Goal: Check status: Check status

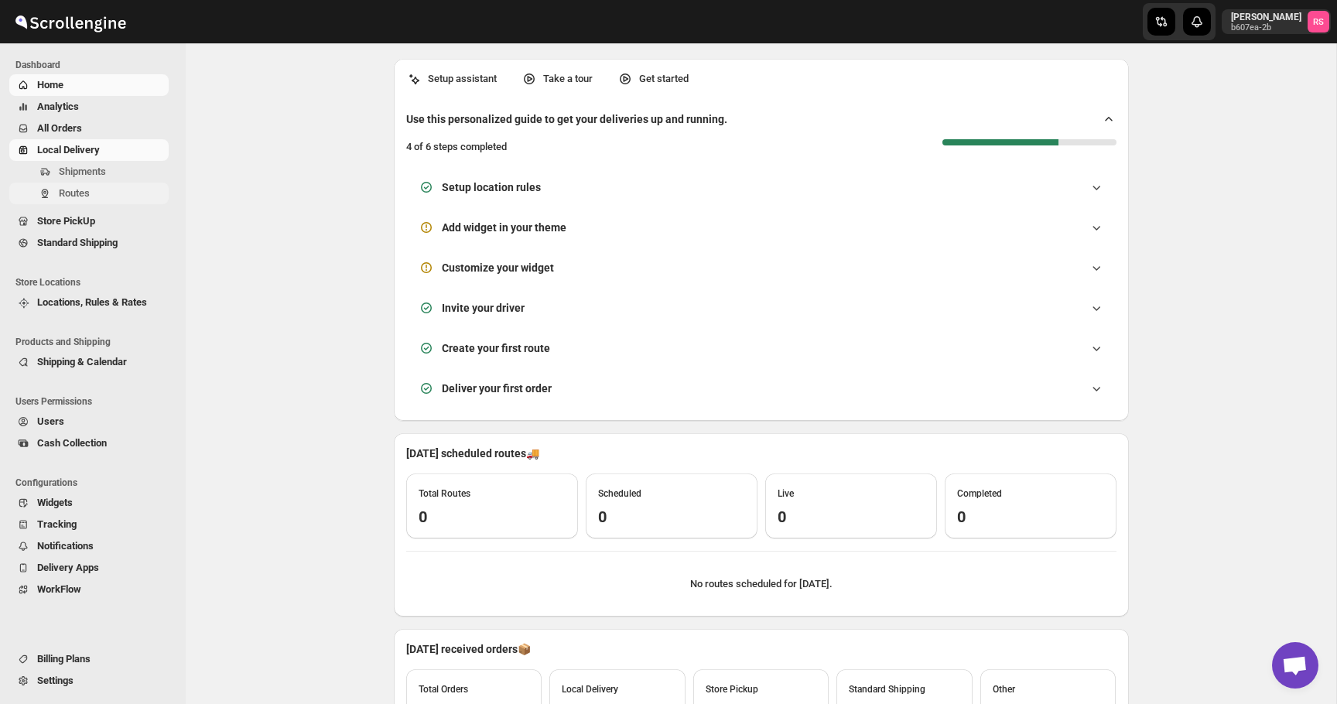
click at [86, 189] on span "Routes" at bounding box center [74, 193] width 31 height 12
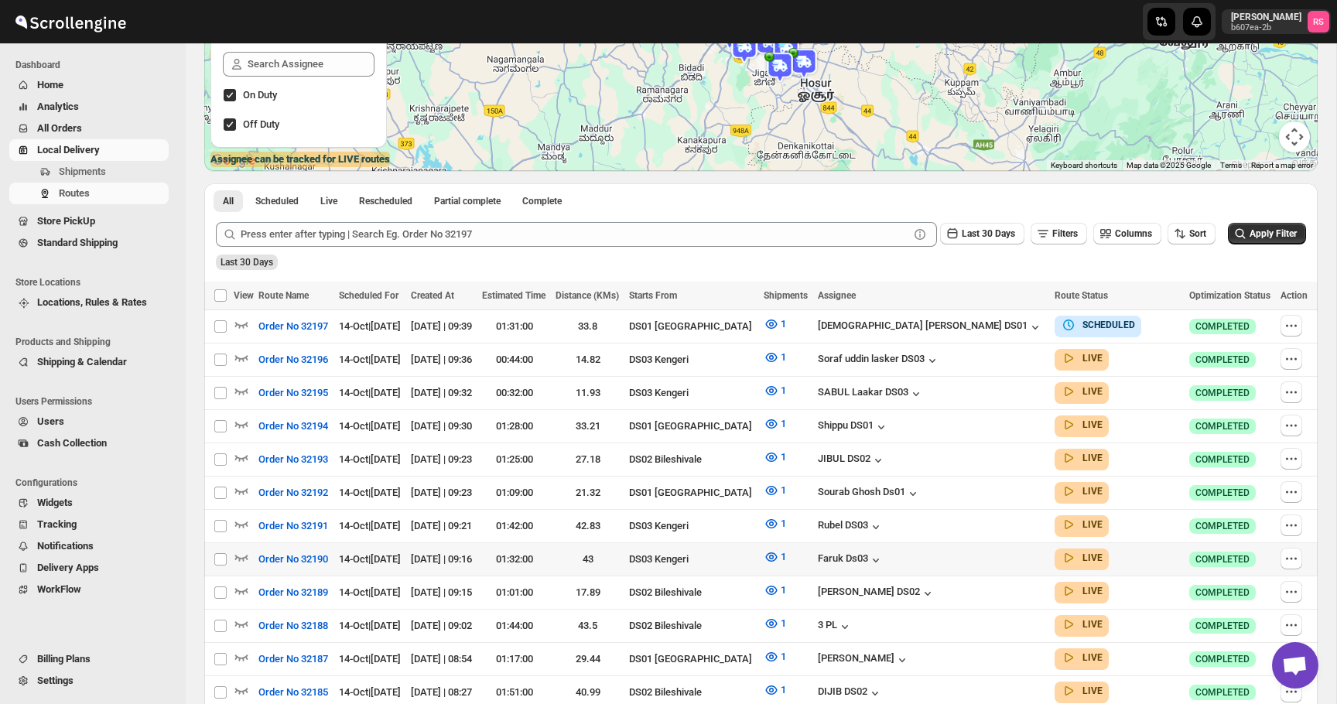
scroll to position [268, 0]
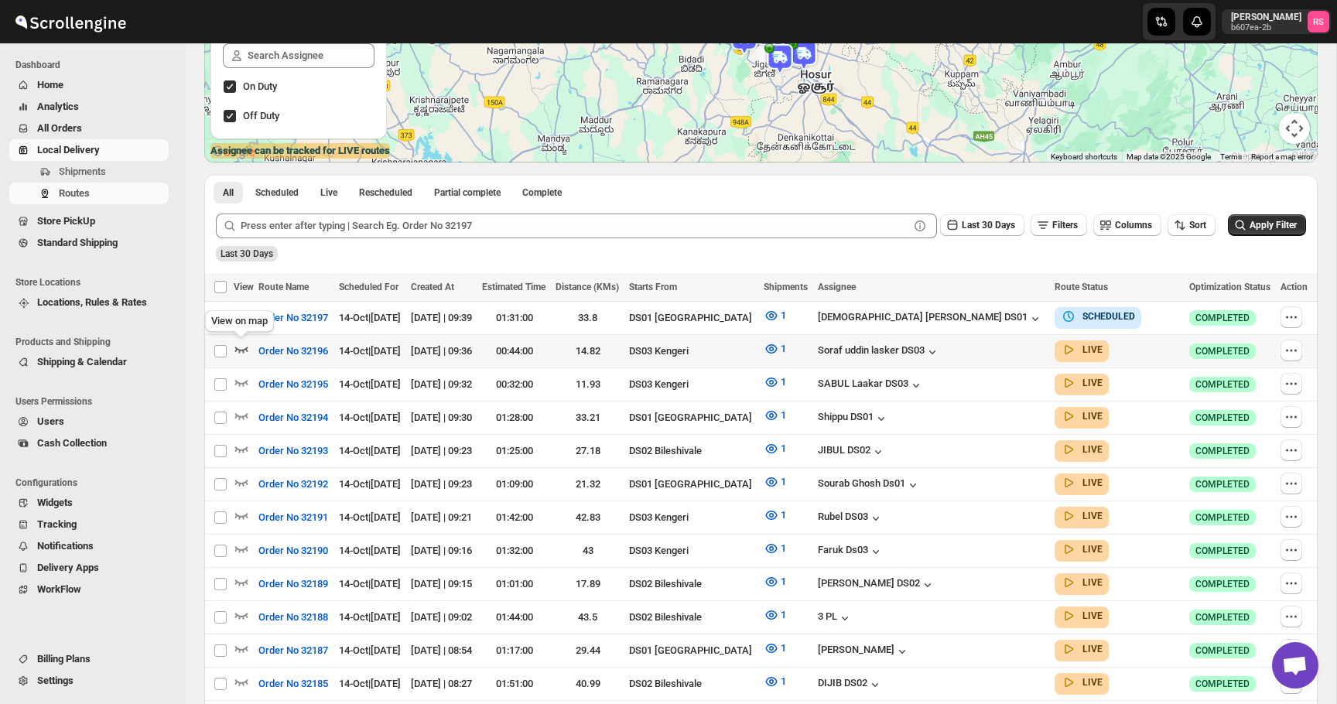
click at [243, 347] on icon "button" at bounding box center [241, 348] width 15 height 15
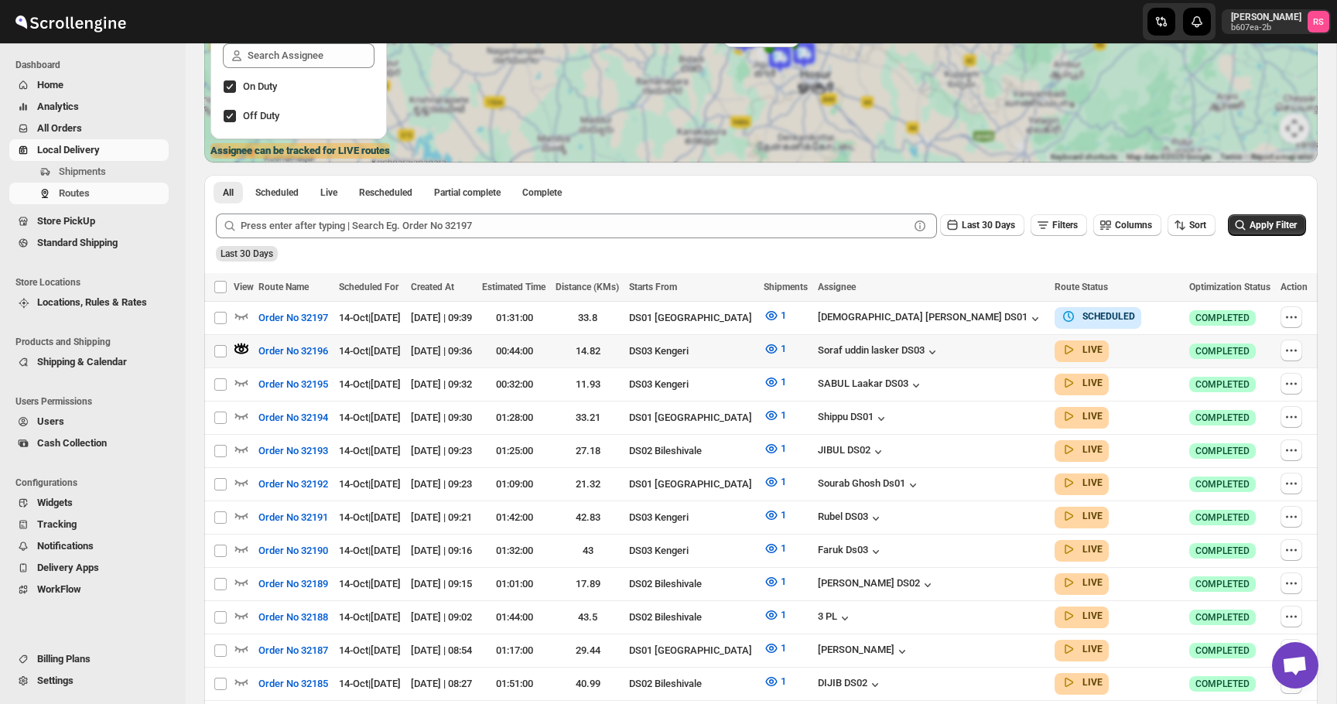
scroll to position [0, 0]
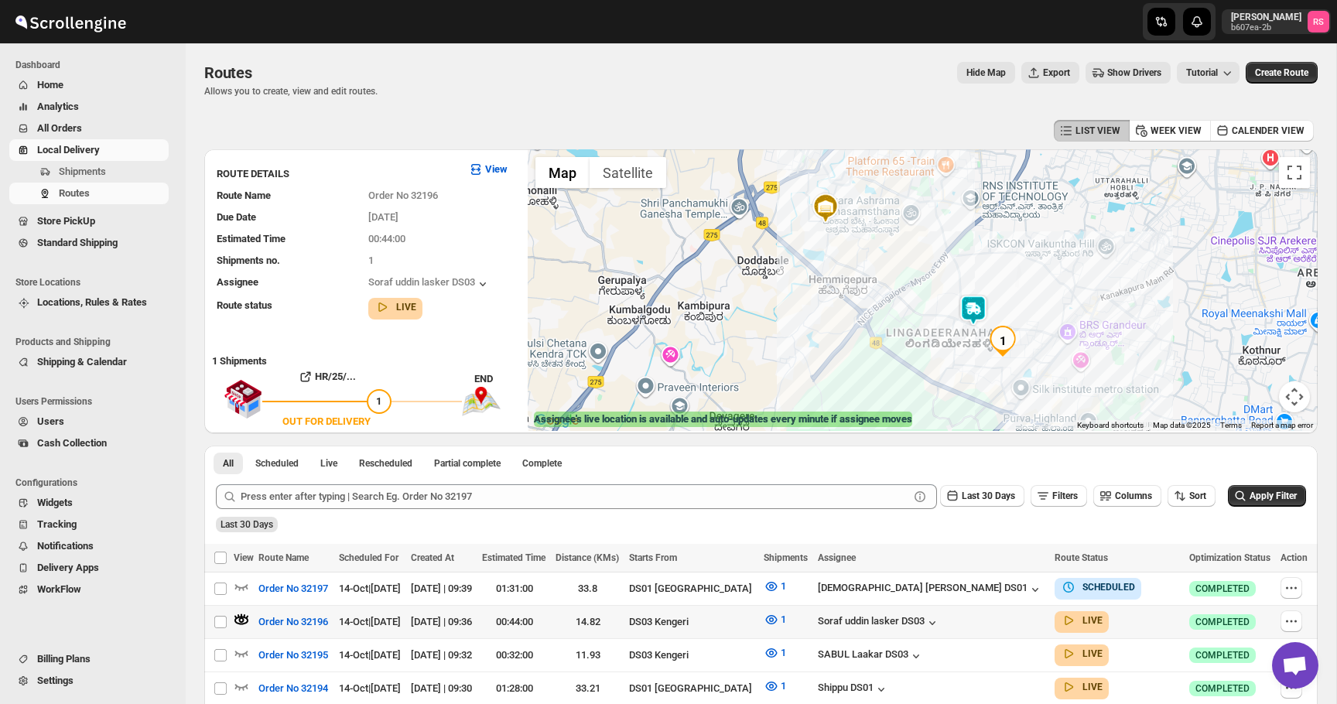
click at [975, 307] on img at bounding box center [973, 310] width 31 height 31
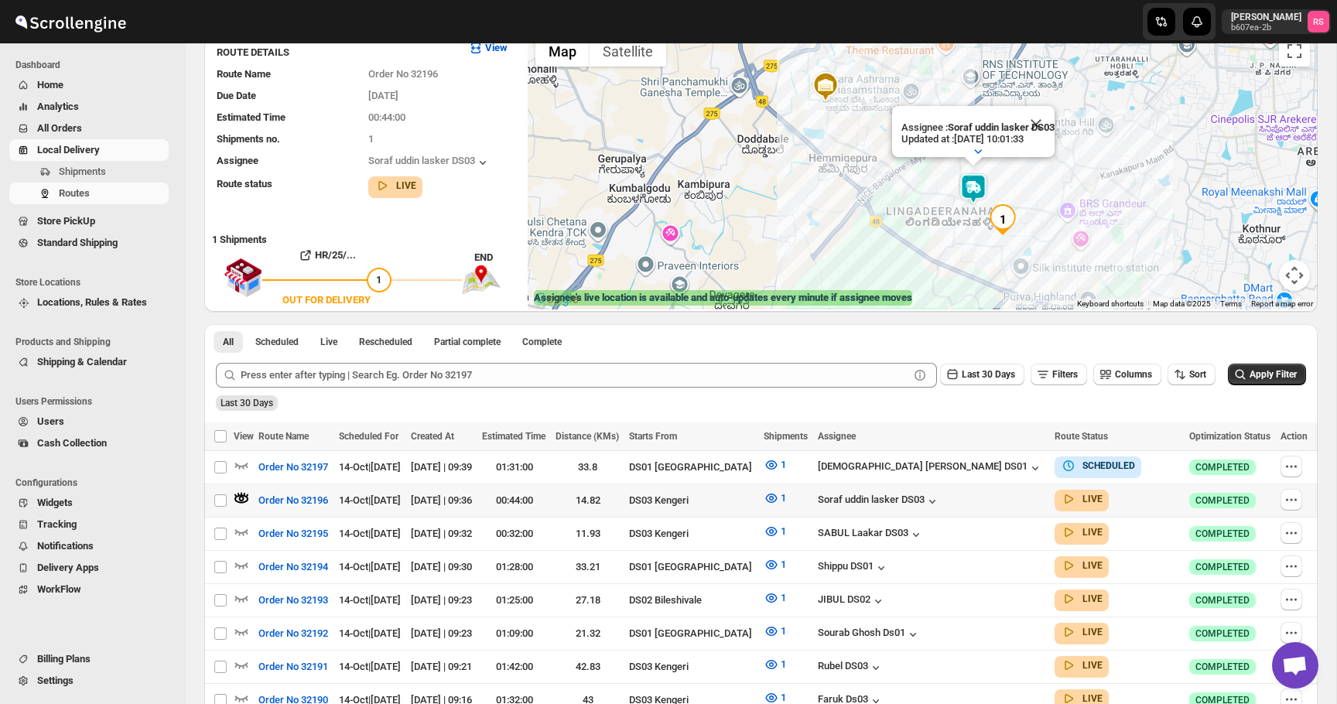
scroll to position [135, 0]
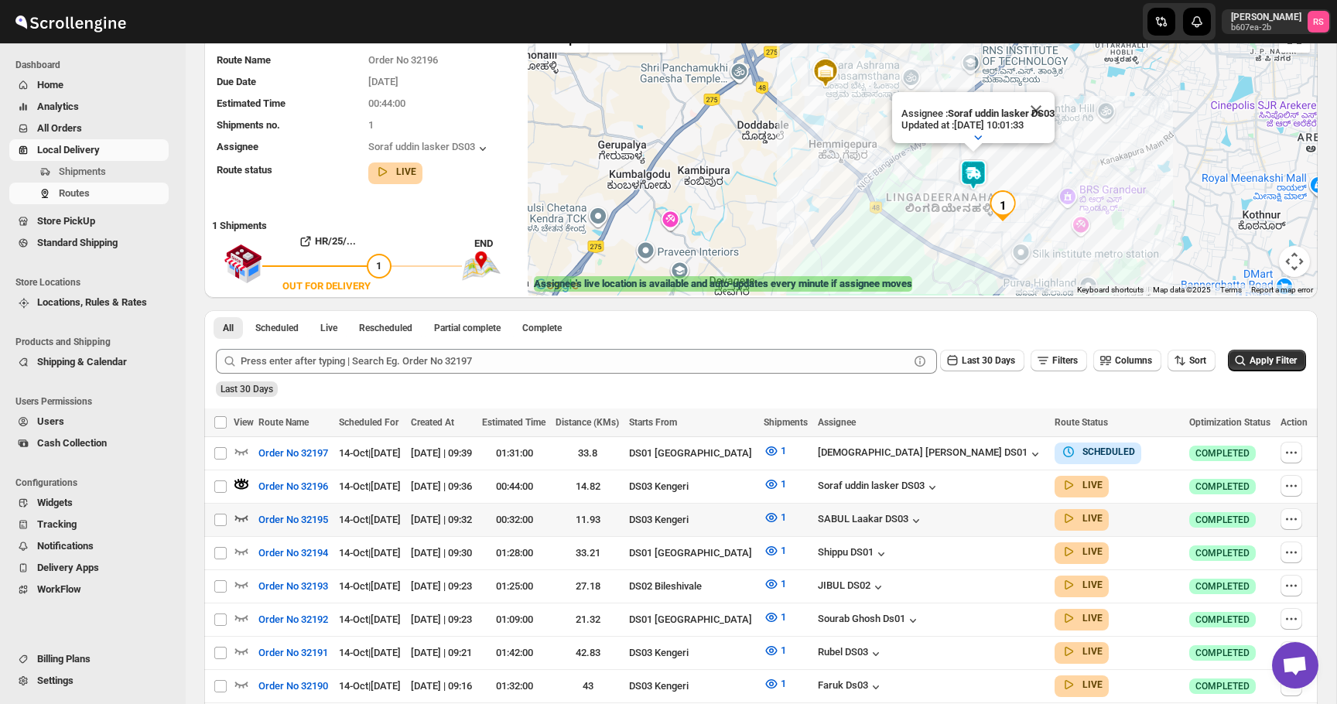
click at [248, 515] on icon "button" at bounding box center [241, 517] width 15 height 15
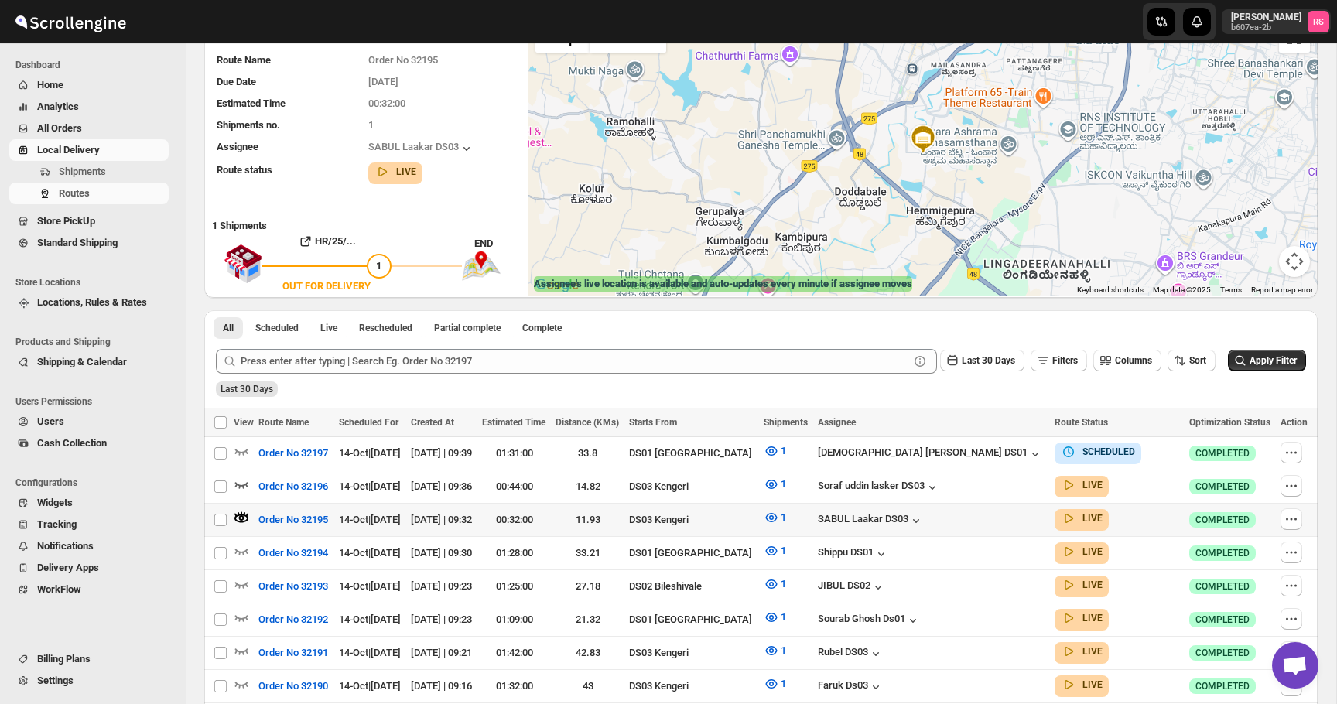
scroll to position [0, 0]
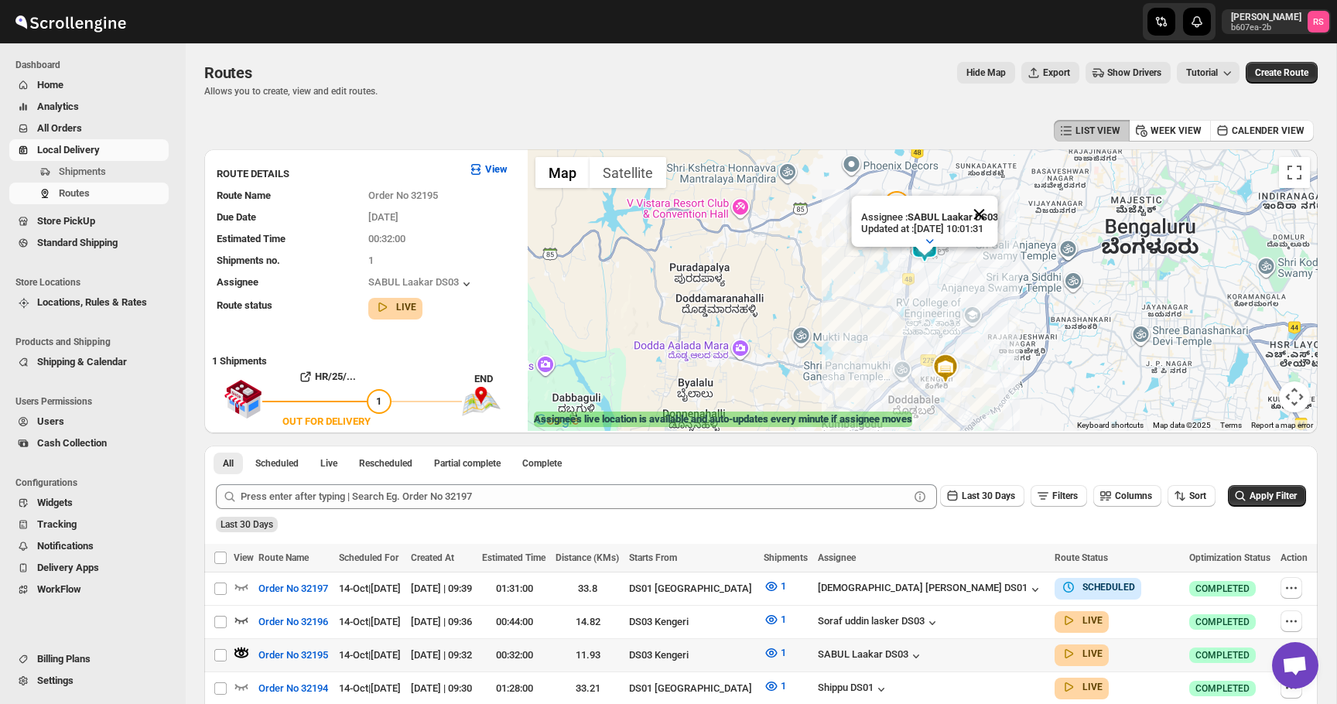
click at [993, 209] on button "Close" at bounding box center [978, 214] width 37 height 37
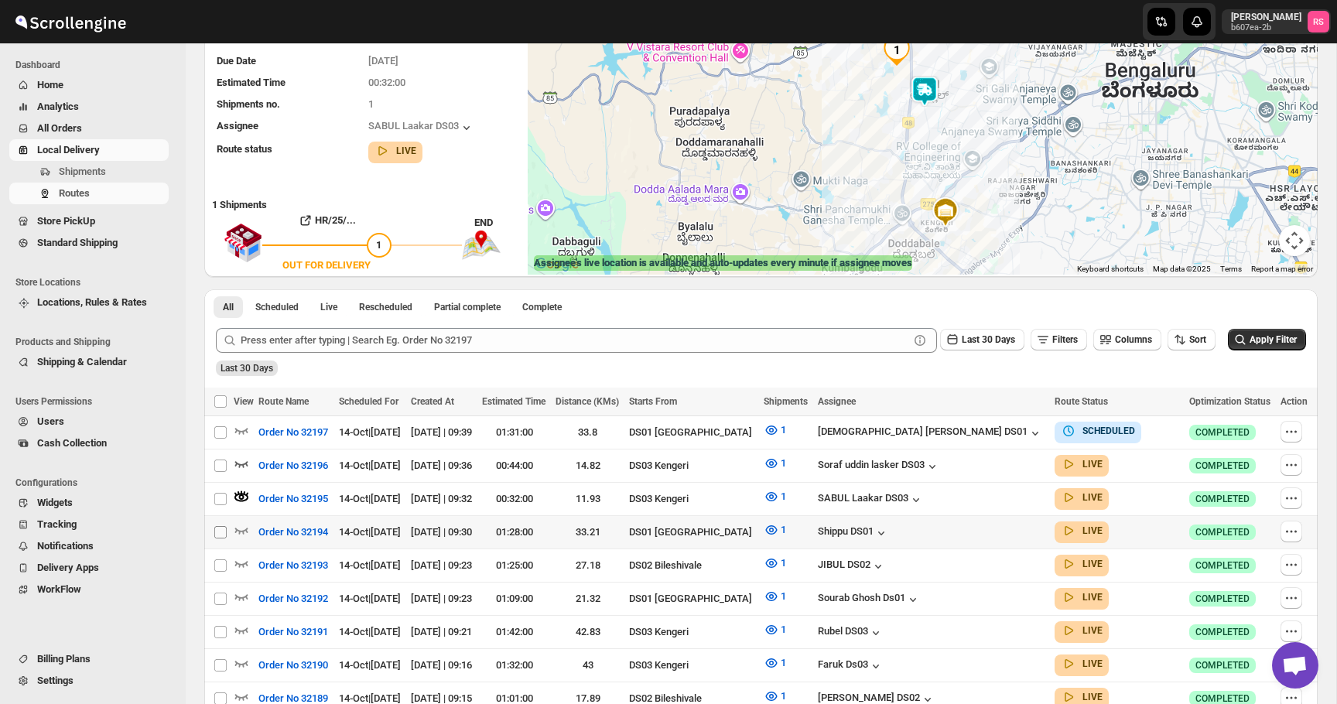
click at [226, 526] on input "Select route" at bounding box center [220, 532] width 12 height 12
checkbox input "true"
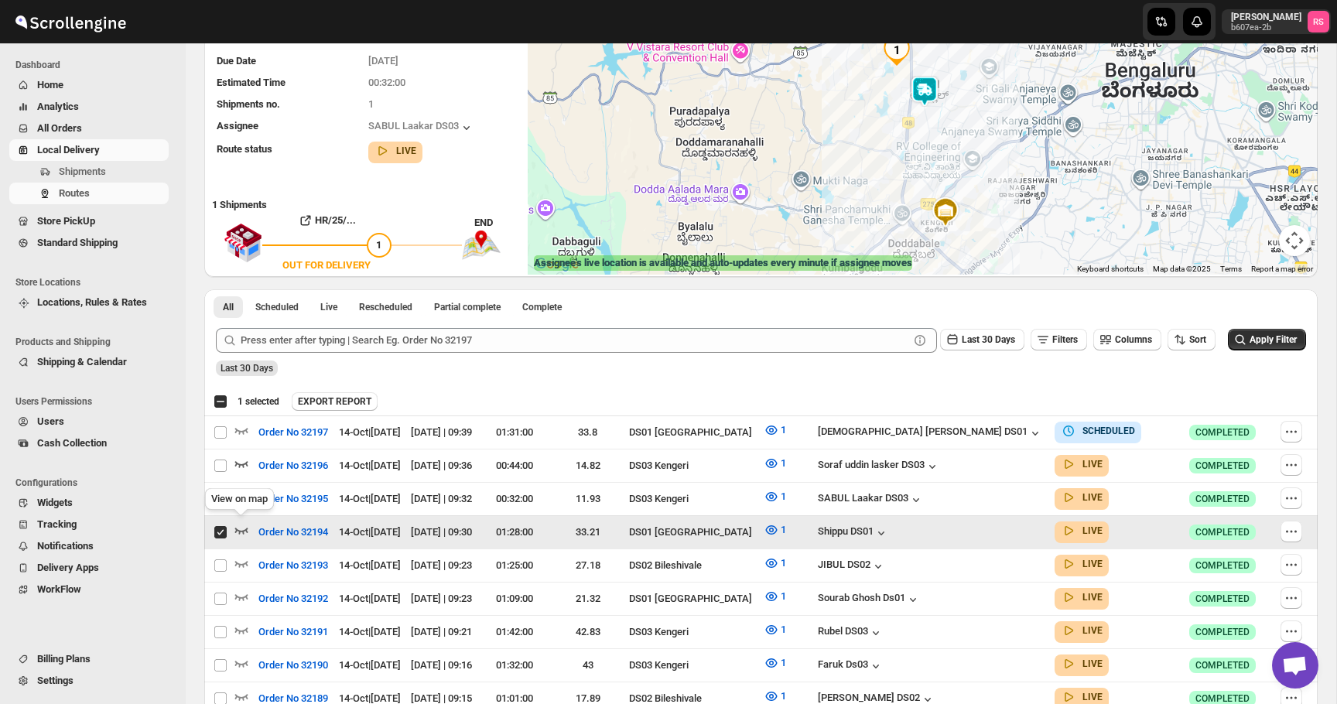
click at [240, 526] on icon "button" at bounding box center [241, 529] width 15 height 15
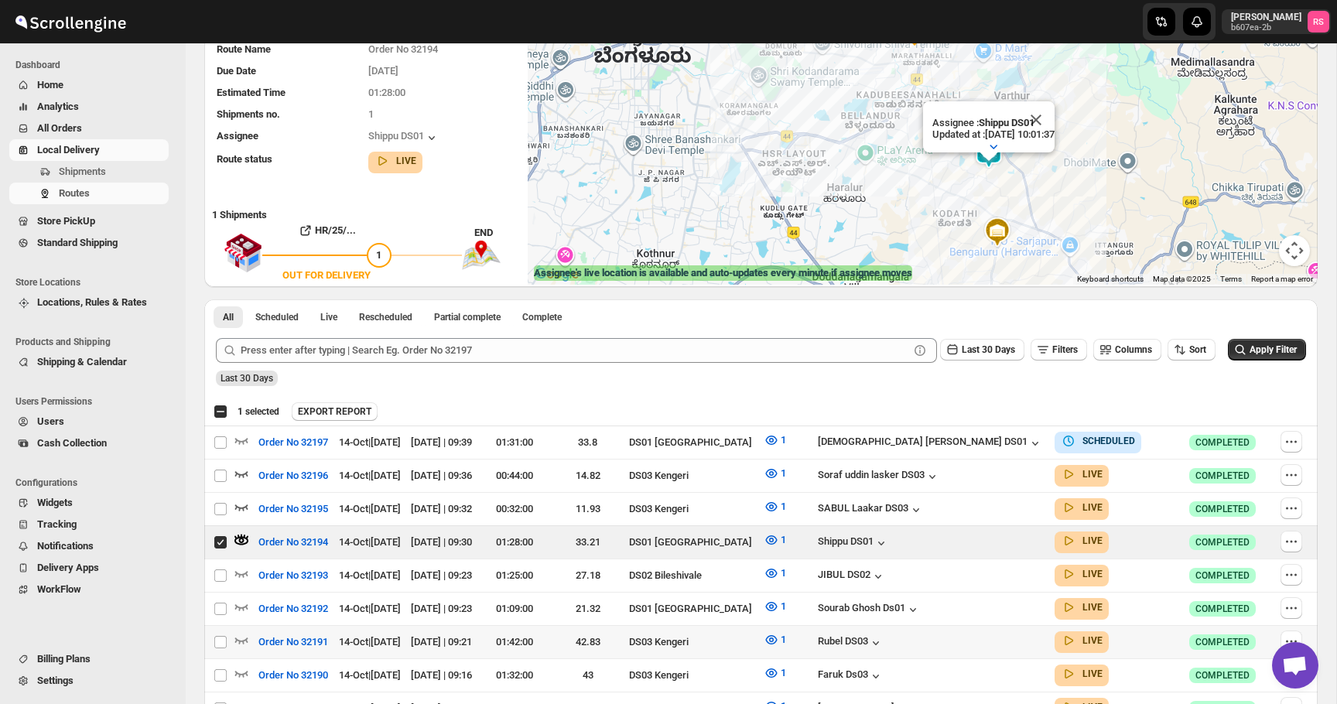
scroll to position [364, 0]
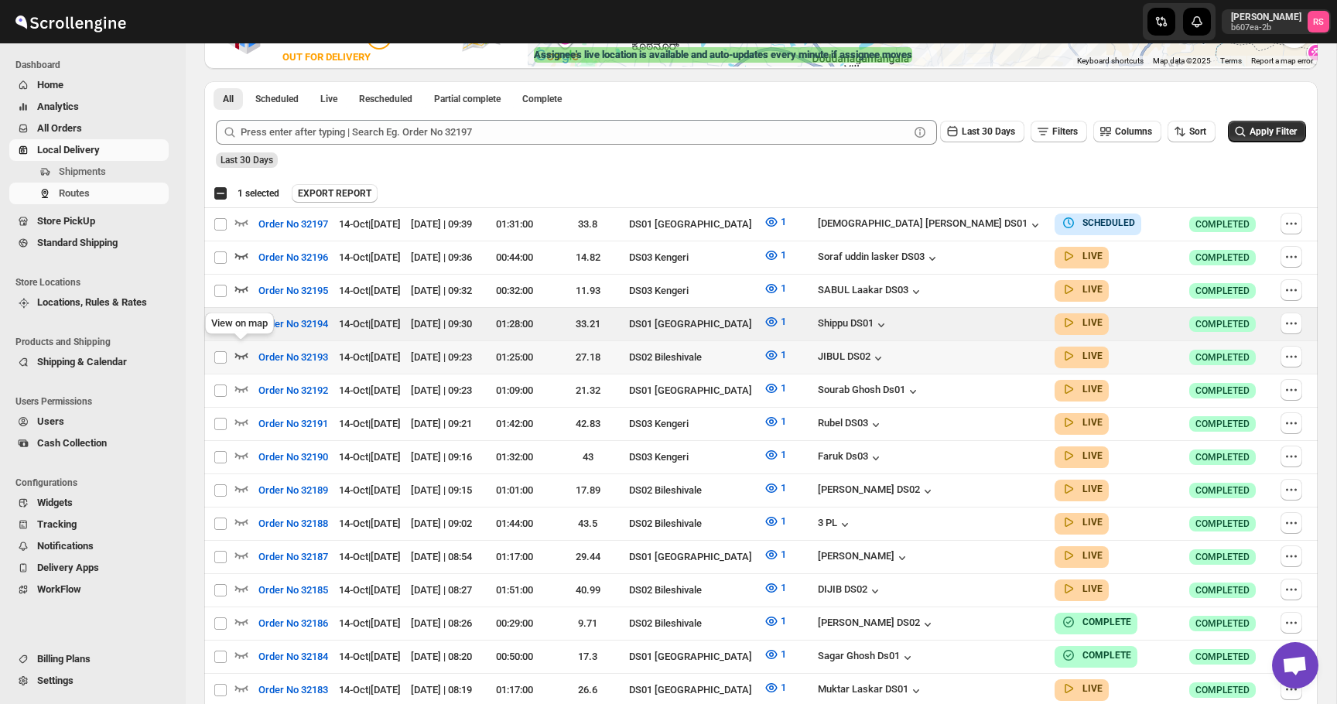
click at [241, 354] on icon "button" at bounding box center [241, 354] width 15 height 15
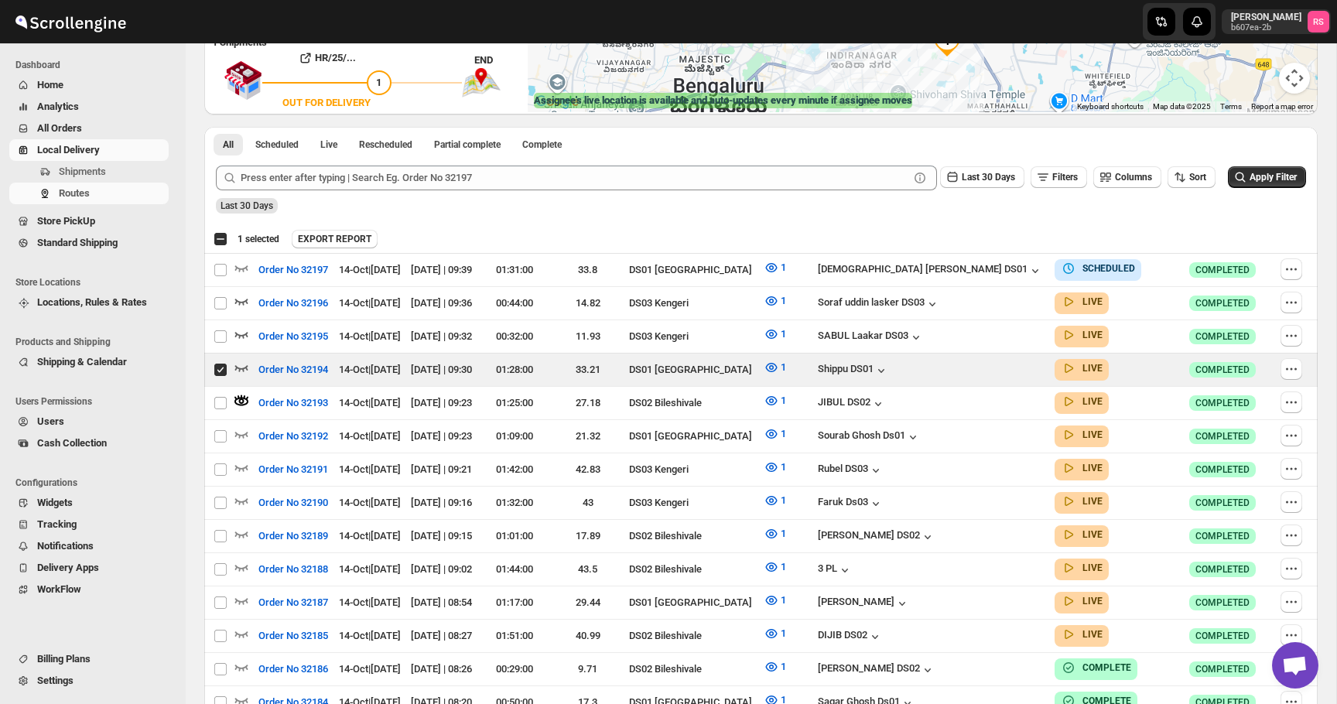
scroll to position [418, 0]
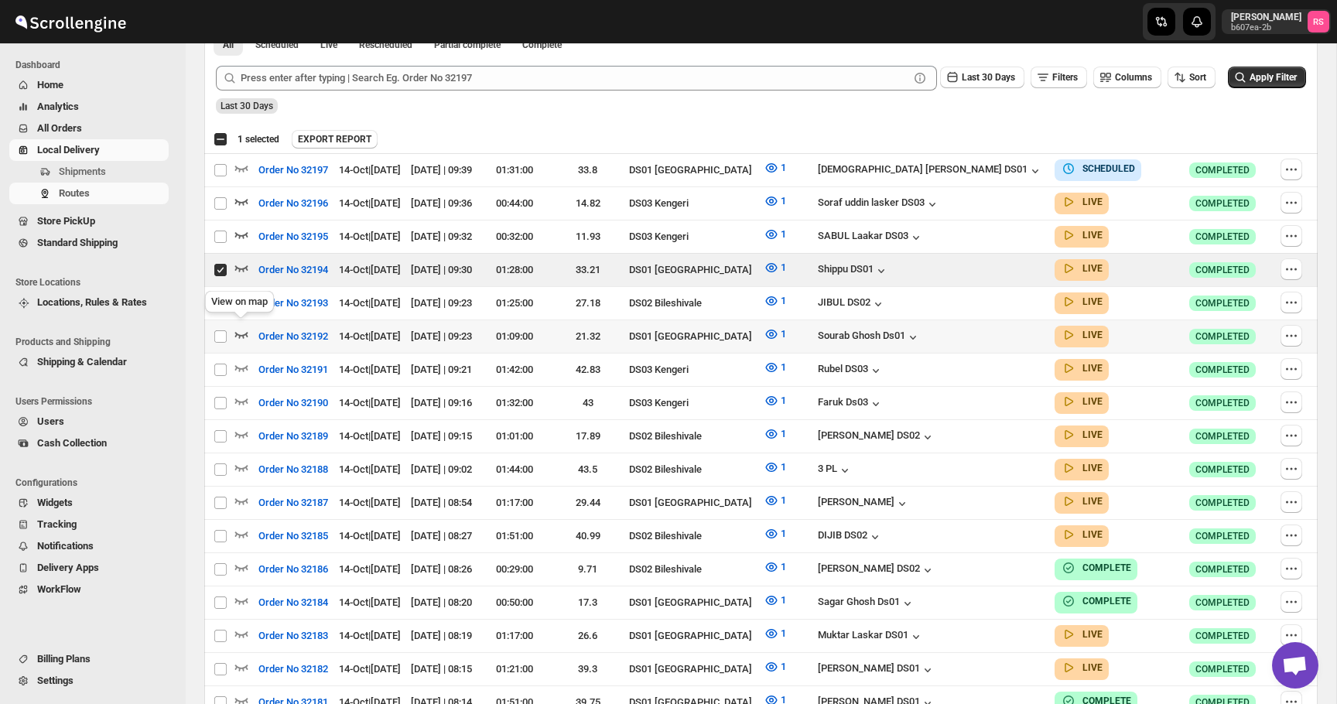
click at [235, 332] on icon "button" at bounding box center [241, 335] width 13 height 6
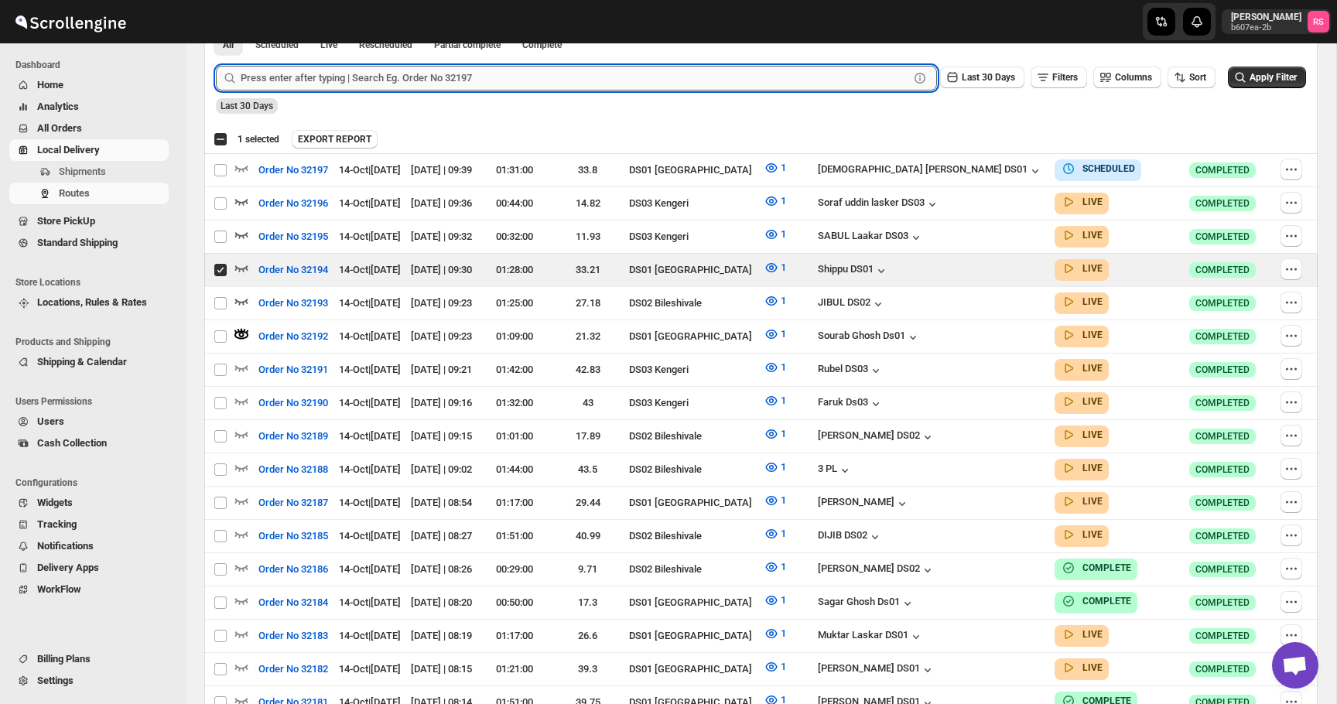
click at [339, 82] on input "text" at bounding box center [575, 78] width 668 height 25
type input "32201"
click at [216, 27] on button "Submit" at bounding box center [238, 35] width 44 height 16
checkbox input "true"
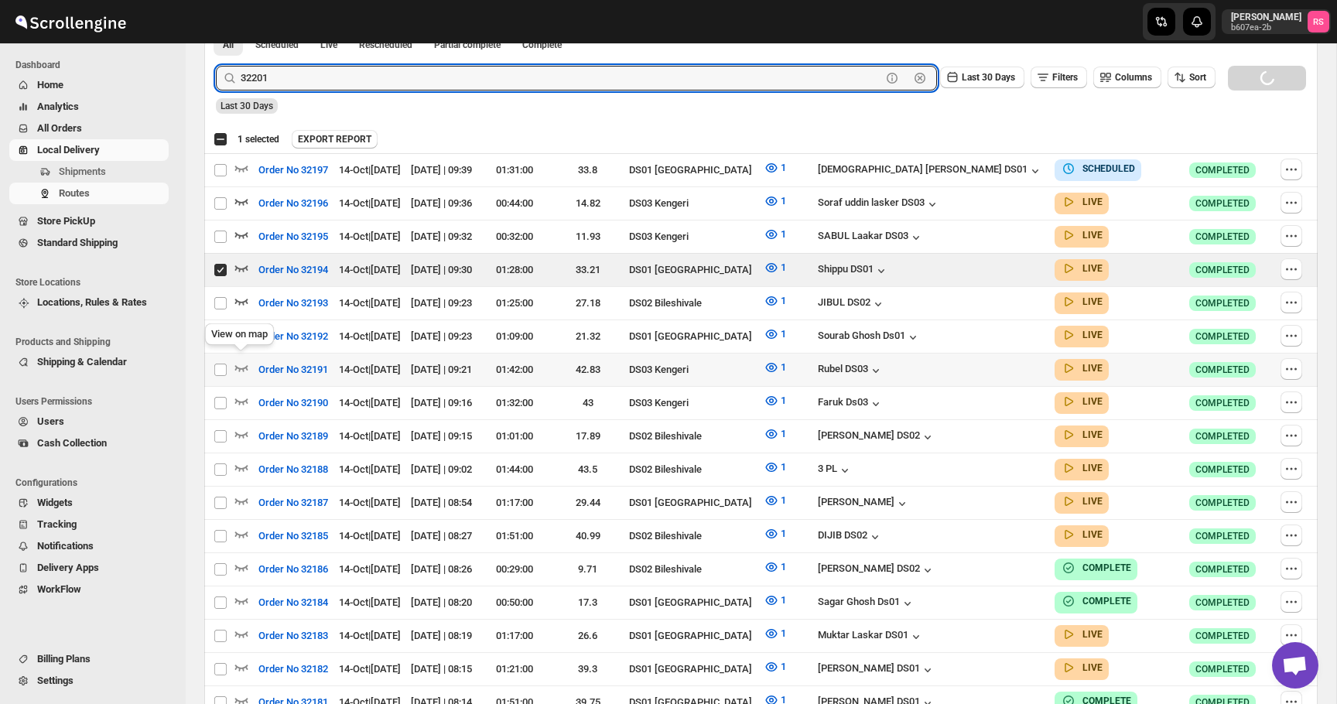
checkbox input "true"
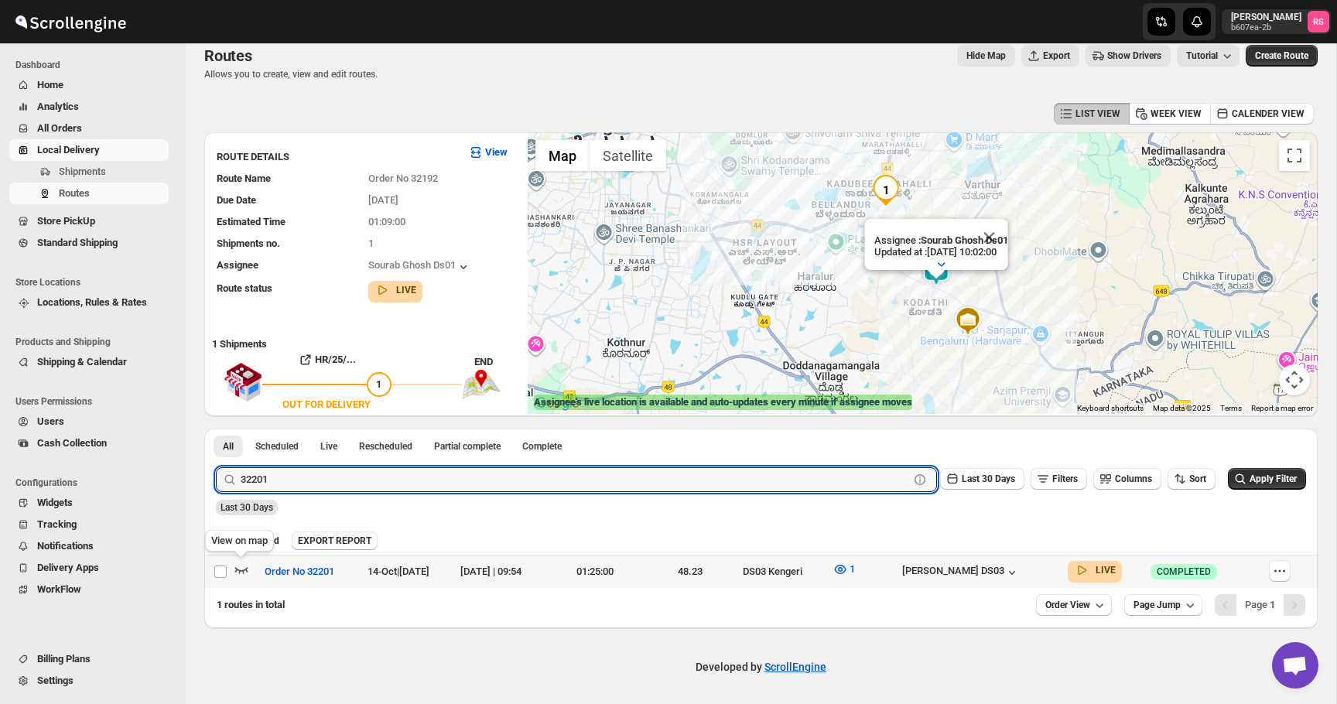
click at [241, 569] on icon "button" at bounding box center [241, 570] width 13 height 6
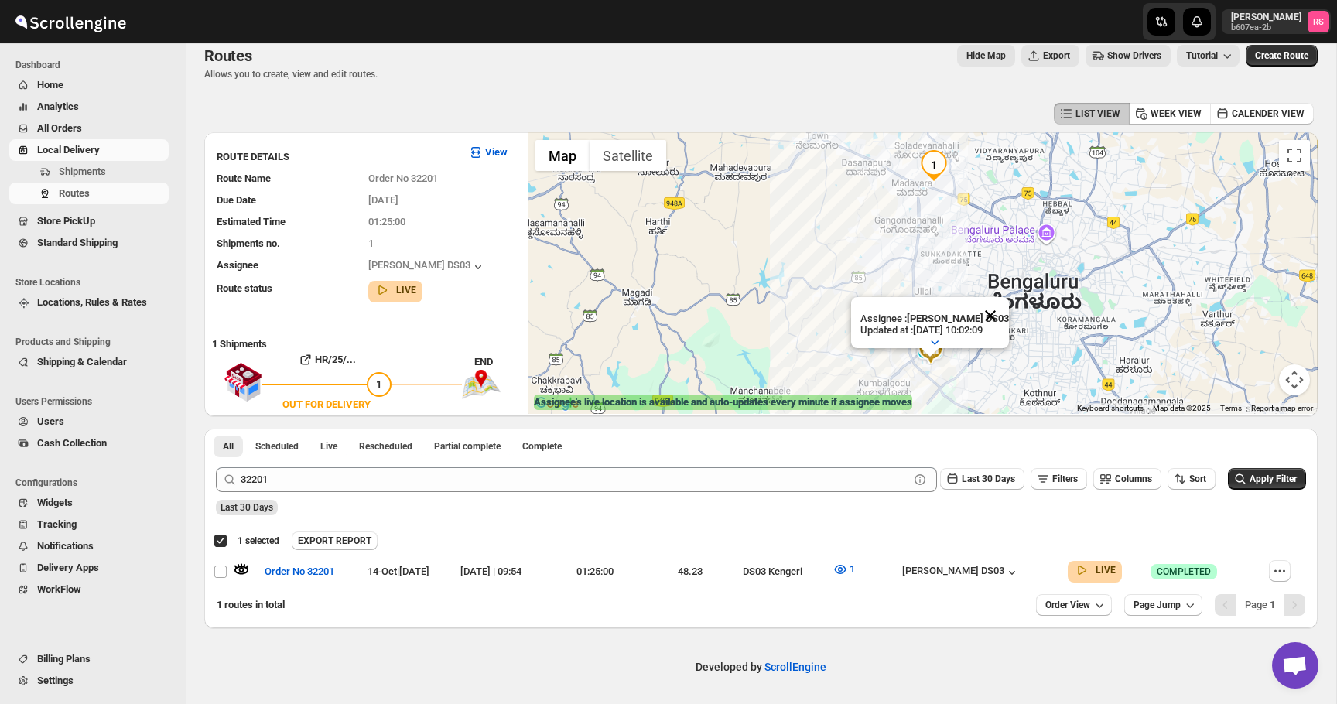
click at [999, 310] on button "Close" at bounding box center [990, 315] width 37 height 37
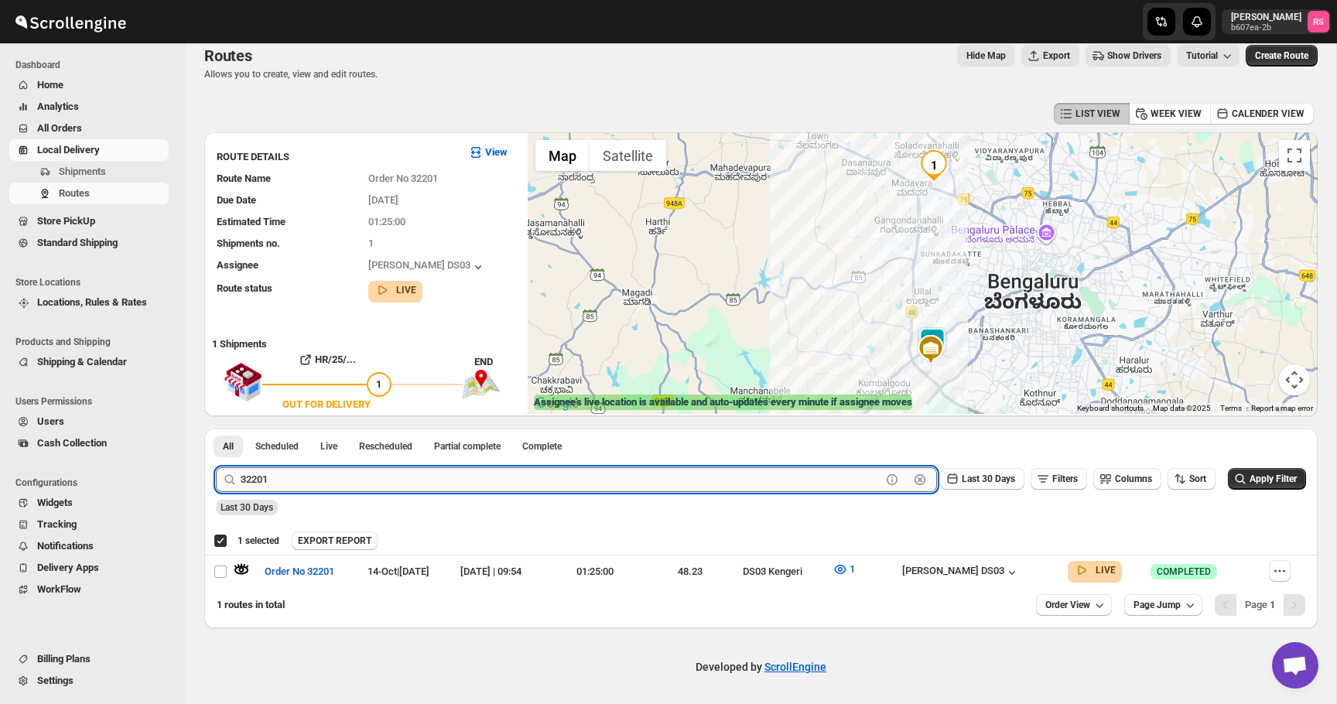
click at [300, 476] on input "32201" at bounding box center [561, 479] width 640 height 25
type input "32190"
click at [216, 429] on button "Submit" at bounding box center [238, 437] width 44 height 16
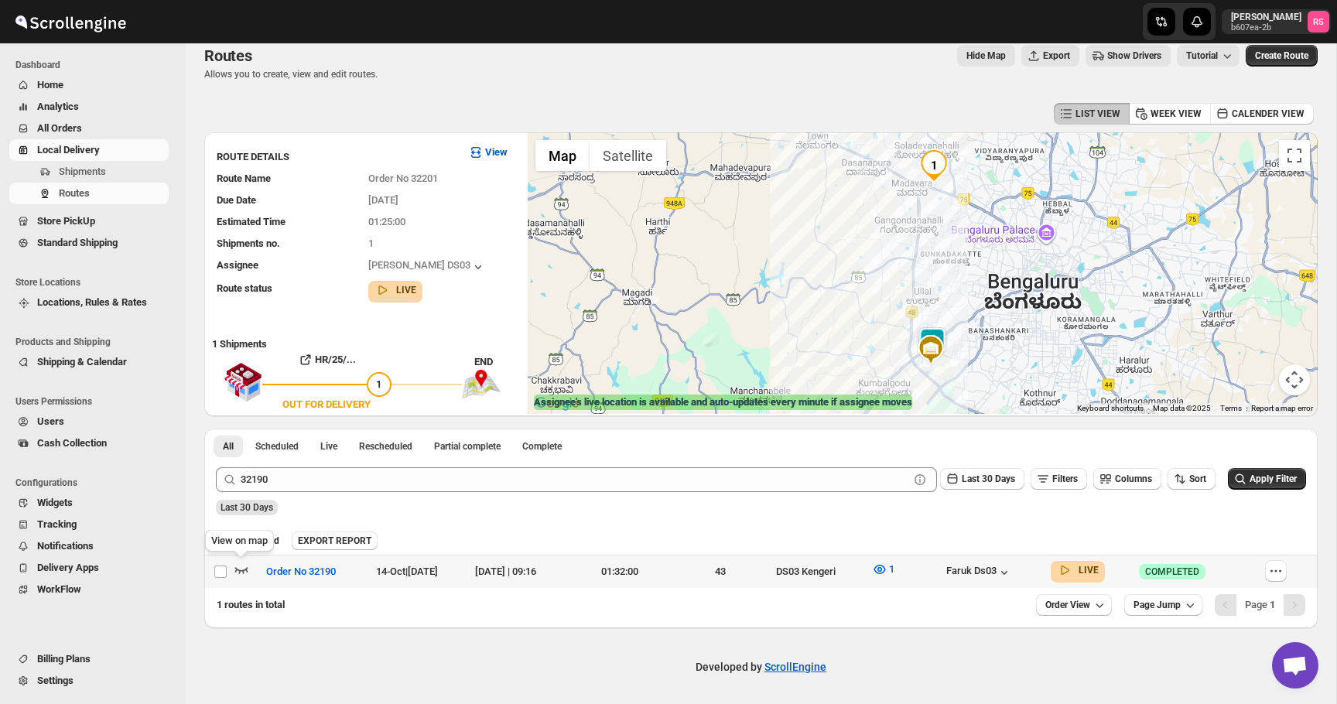
click at [243, 568] on icon "button" at bounding box center [241, 569] width 15 height 15
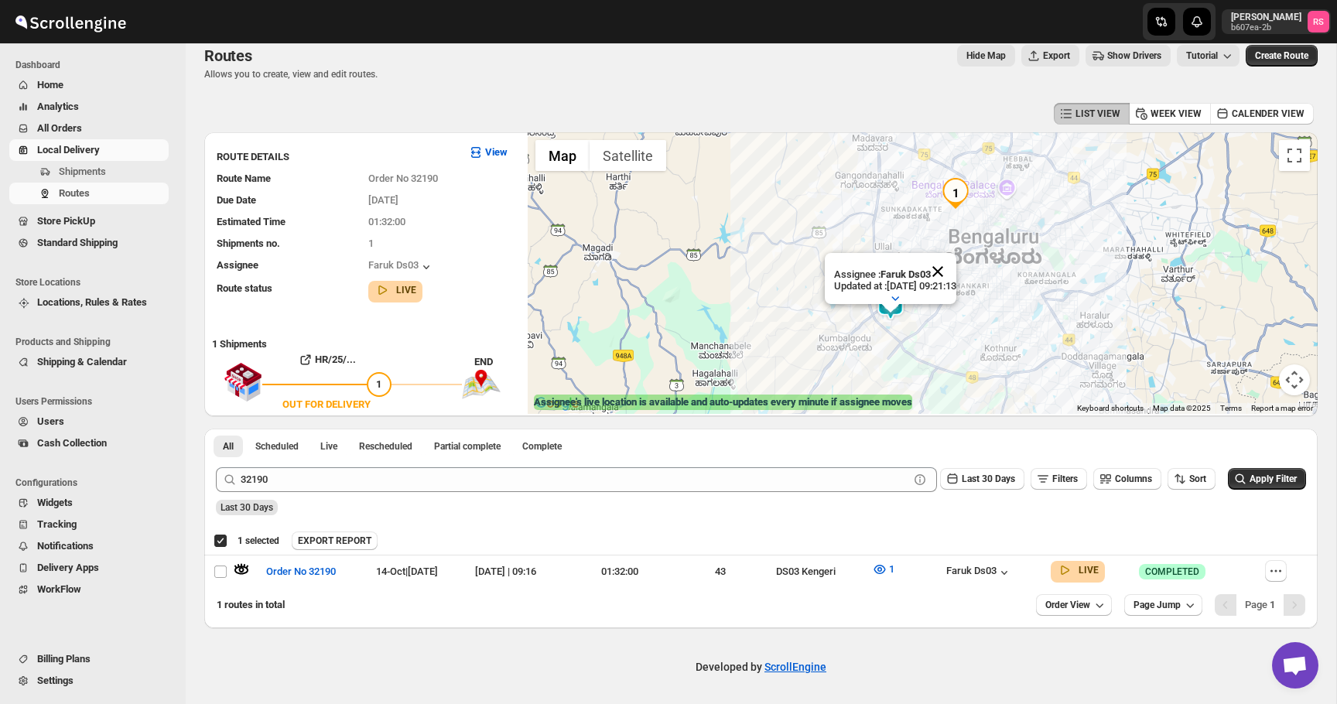
click at [956, 275] on button "Close" at bounding box center [937, 271] width 37 height 37
drag, startPoint x: 957, startPoint y: 275, endPoint x: 957, endPoint y: 231, distance: 44.1
click at [957, 231] on div at bounding box center [923, 273] width 790 height 282
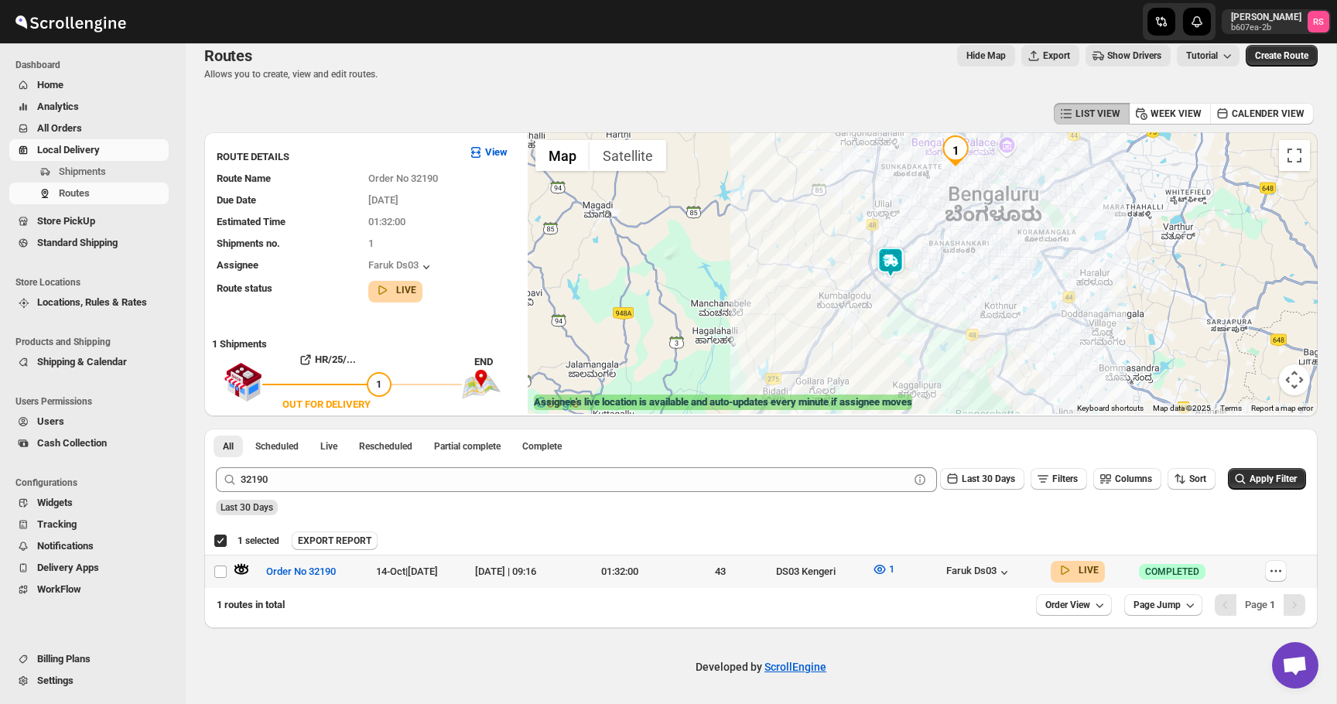
click at [1030, 570] on div "Faruk Ds03" at bounding box center [993, 571] width 95 height 17
click at [1012, 570] on icon "button" at bounding box center [1003, 572] width 15 height 15
drag, startPoint x: 968, startPoint y: 625, endPoint x: 931, endPoint y: 619, distance: 38.4
click at [981, 555] on td "Faruk Ds03" at bounding box center [993, 571] width 104 height 33
checkbox input "false"
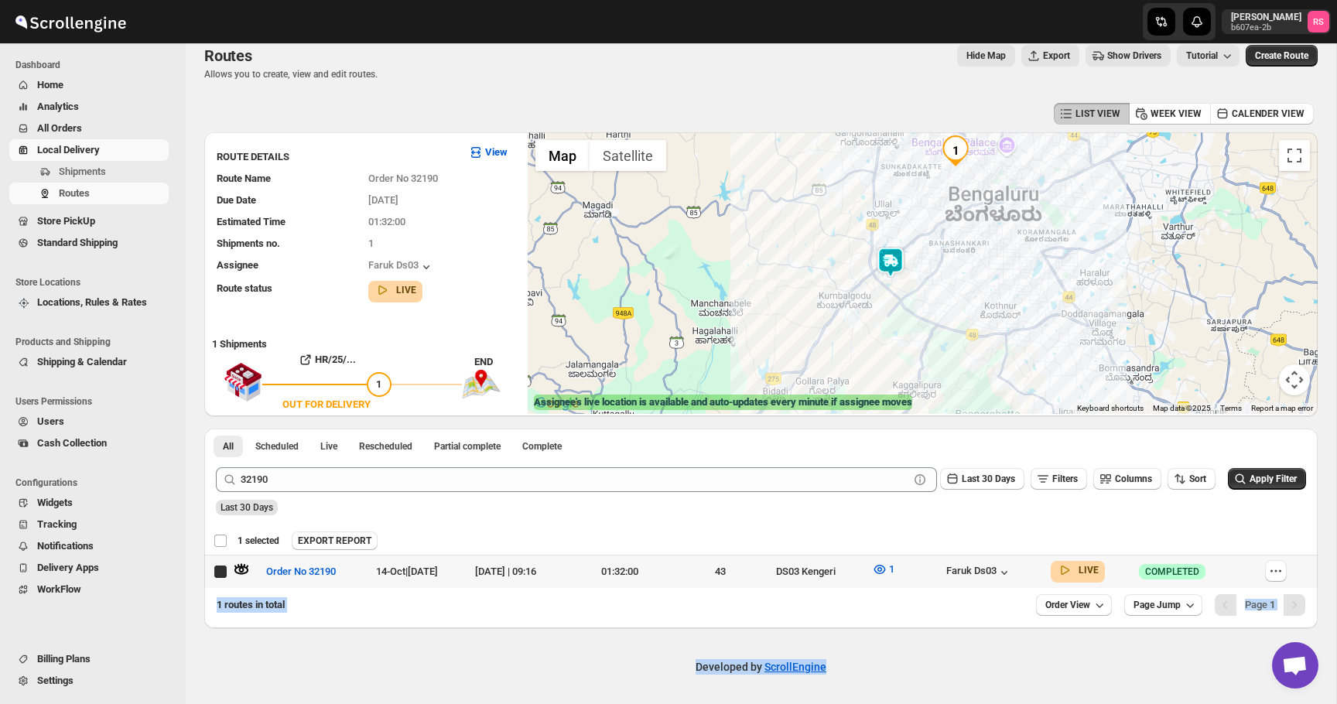
checkbox input "false"
click at [949, 649] on div "Developed by ScrollEngine" at bounding box center [761, 666] width 1150 height 77
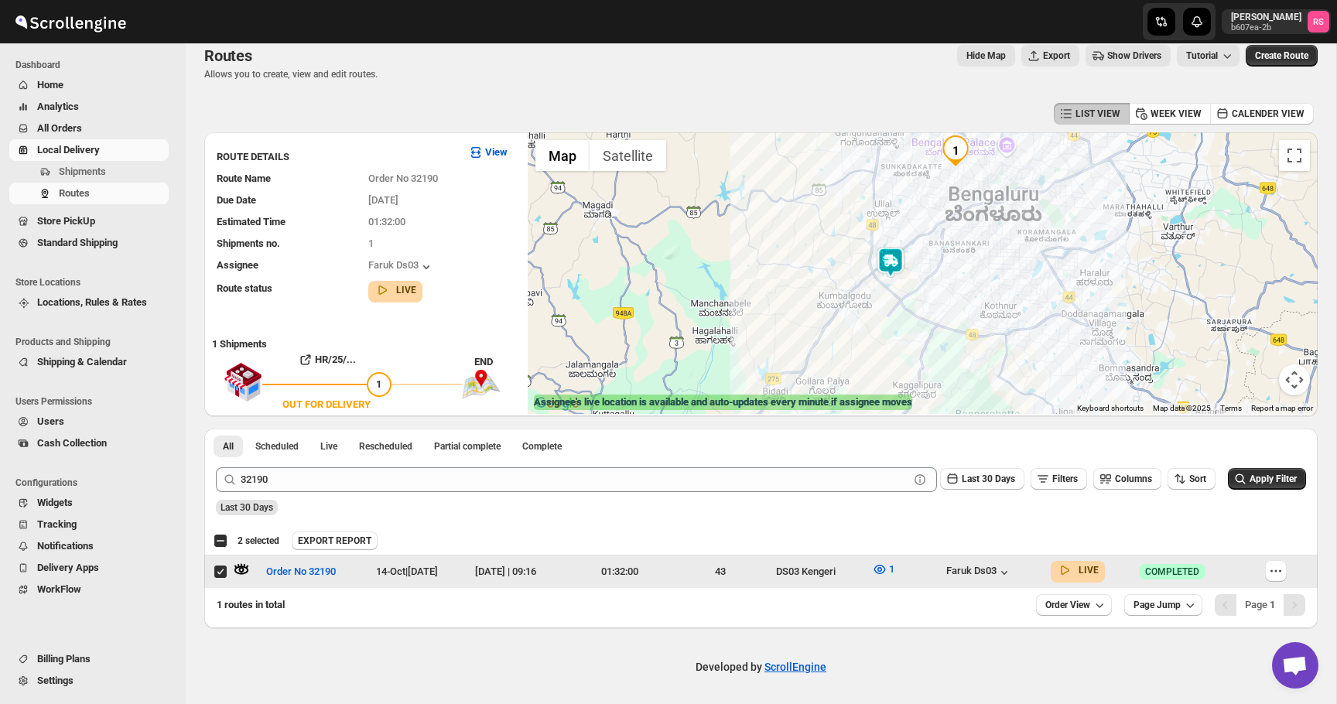
click at [218, 567] on input "Select route" at bounding box center [220, 571] width 12 height 12
checkbox input "false"
checkbox input "true"
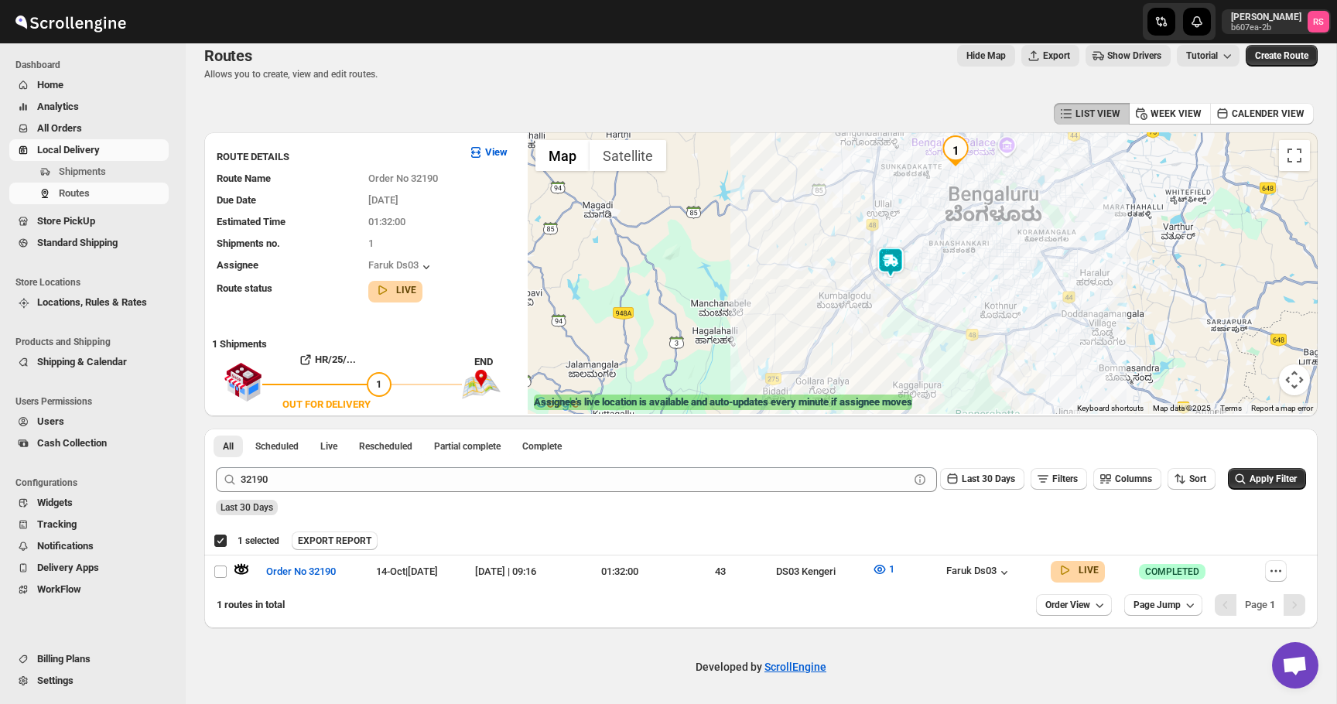
click at [81, 78] on span "Home" at bounding box center [101, 84] width 128 height 15
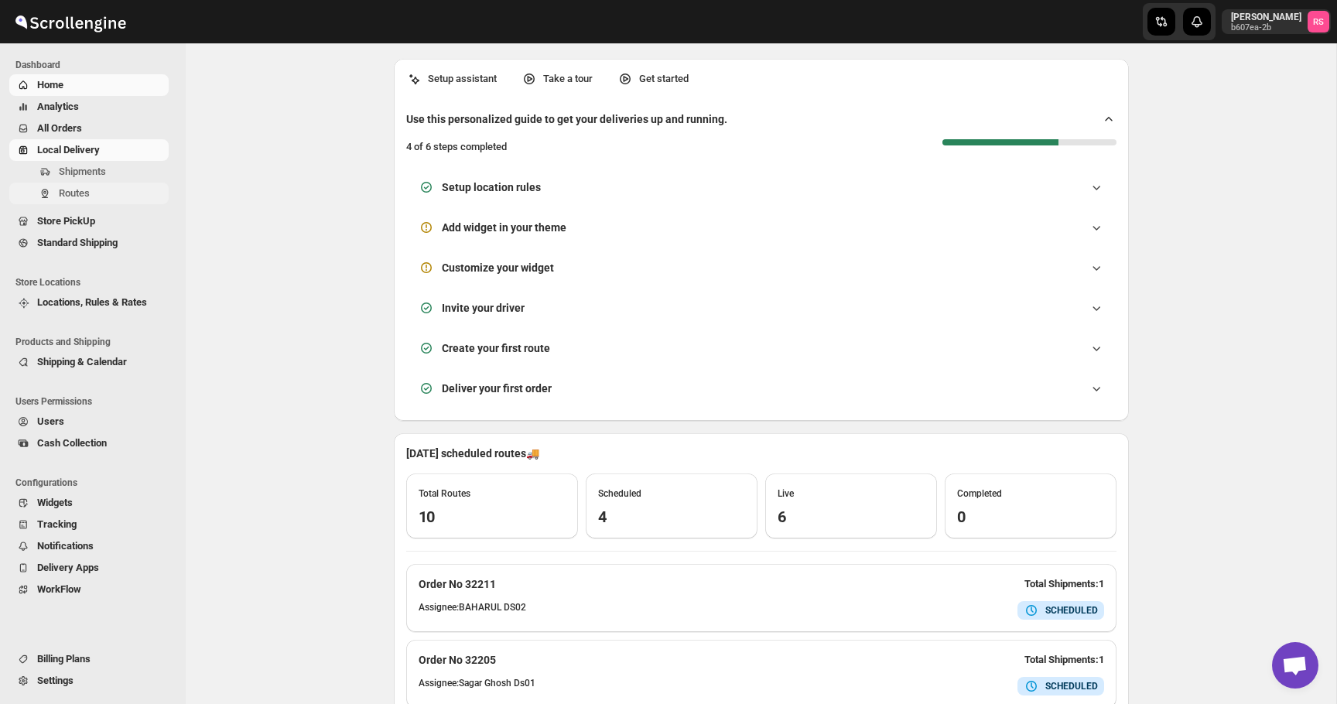
click at [67, 190] on span "Routes" at bounding box center [74, 193] width 31 height 12
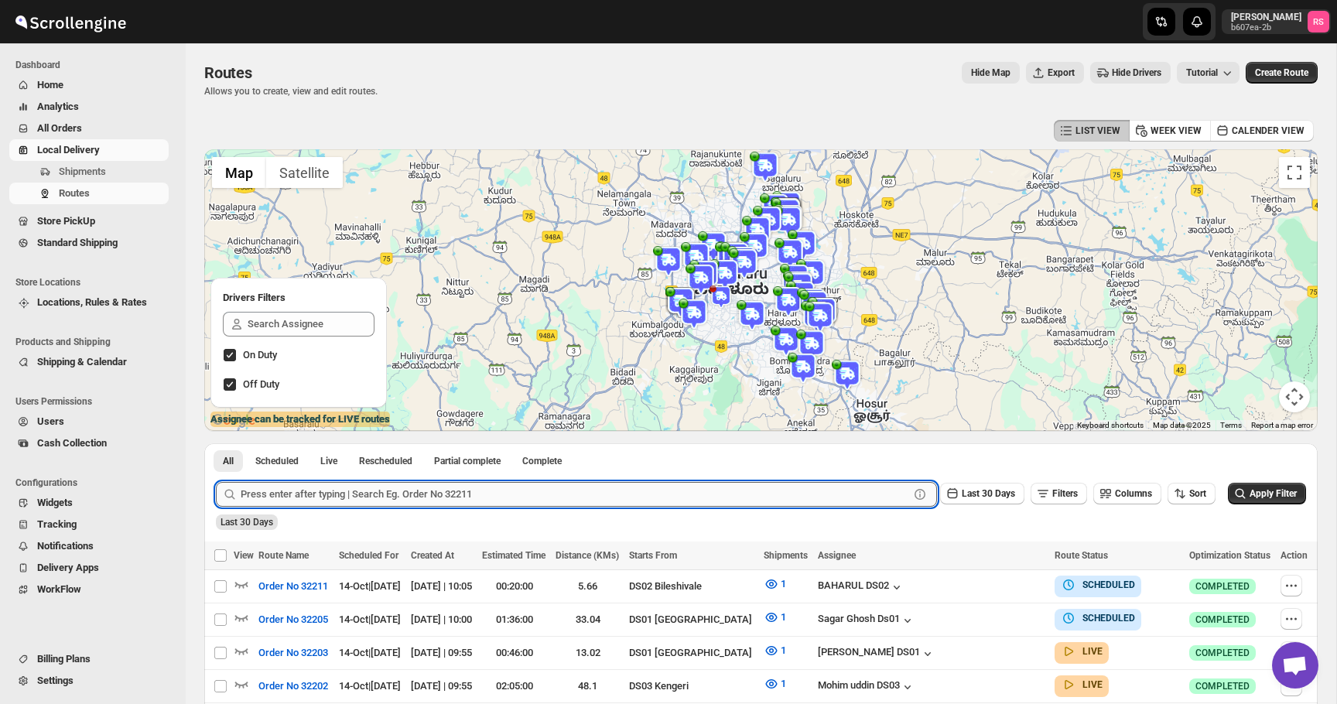
click at [302, 504] on input "text" at bounding box center [575, 494] width 668 height 25
type input "32214"
click at [216, 443] on button "Submit" at bounding box center [238, 451] width 44 height 16
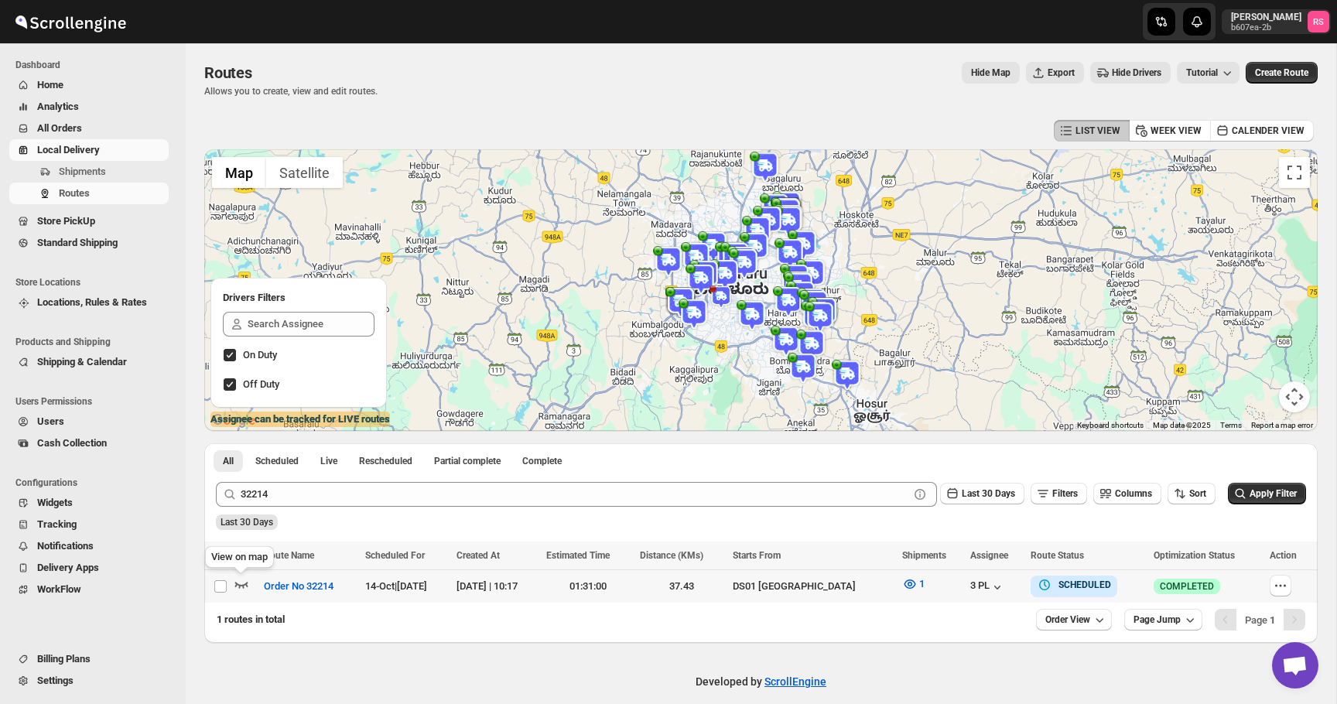
click at [241, 584] on icon "button" at bounding box center [241, 583] width 15 height 15
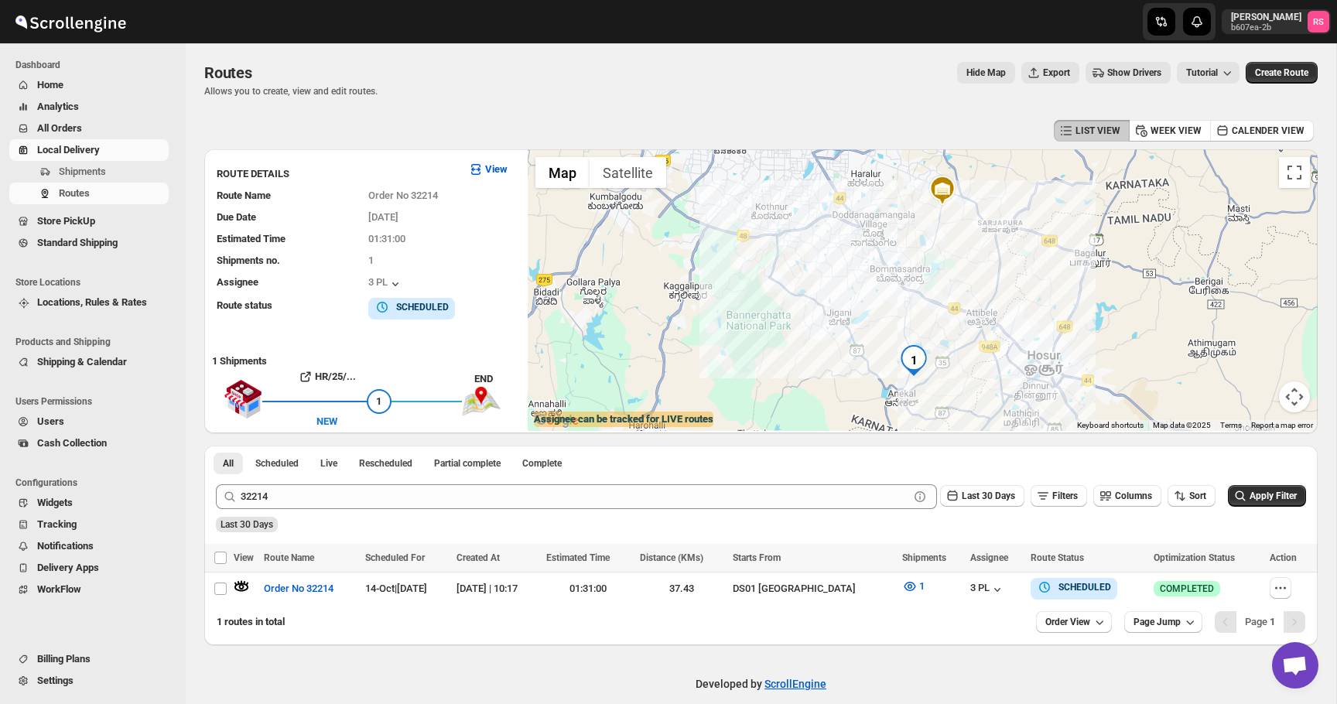
click at [333, 480] on div "32214 Clear Last 30 Days Filters Columns Sort Apply Filter" at bounding box center [754, 490] width 1102 height 37
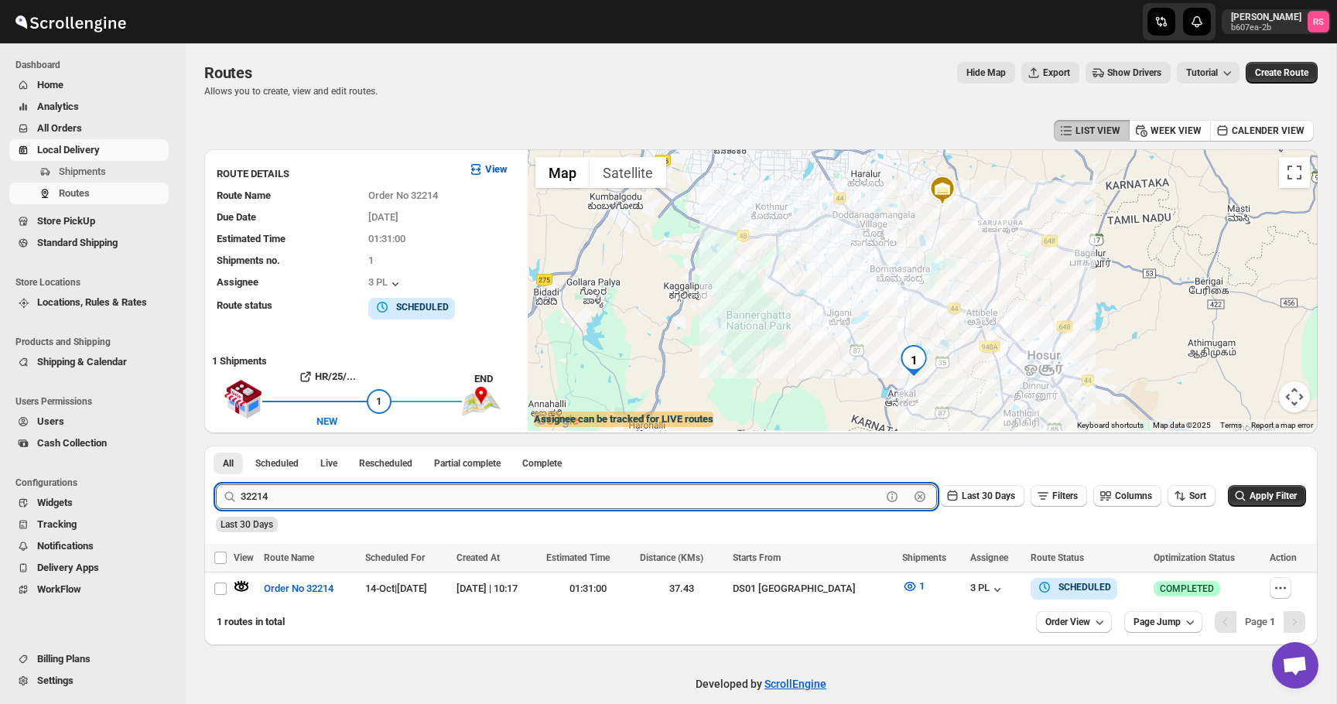
click at [332, 489] on input "32214" at bounding box center [561, 496] width 640 height 25
type input "32229"
click at [216, 446] on button "Submit" at bounding box center [238, 454] width 44 height 16
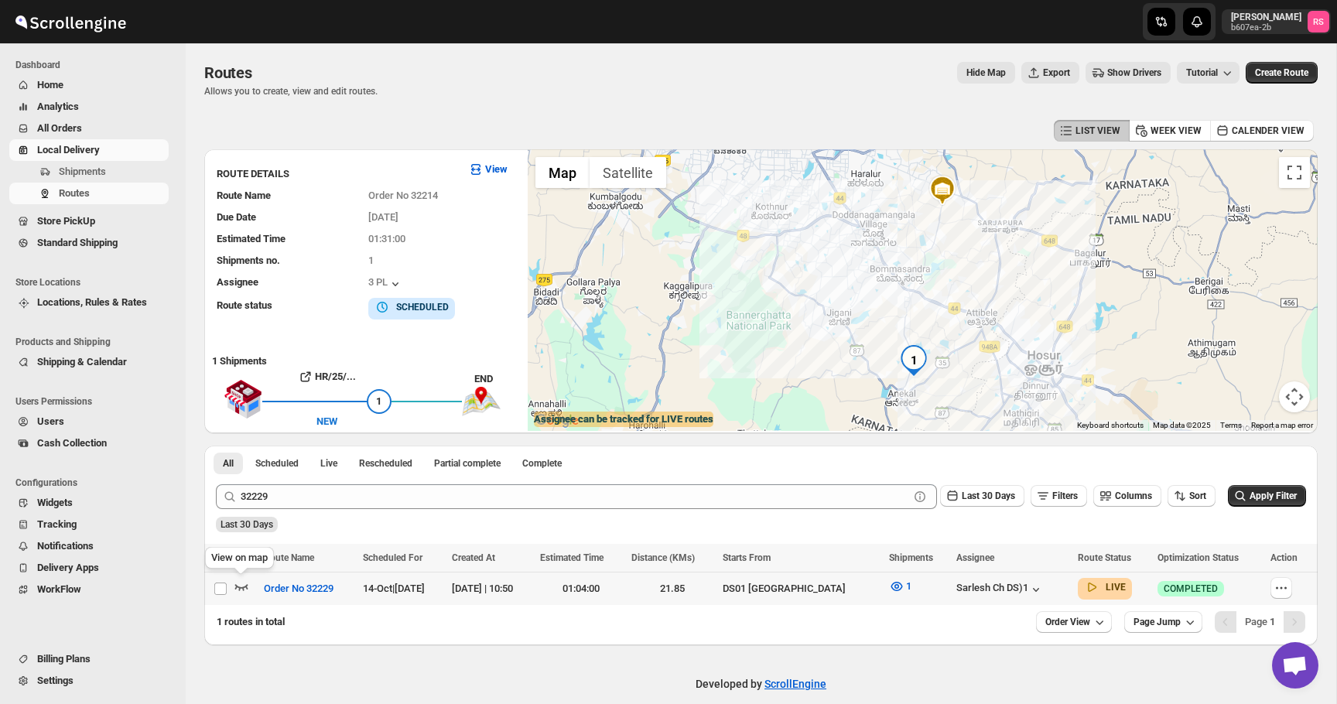
click at [241, 586] on icon "button" at bounding box center [241, 586] width 15 height 15
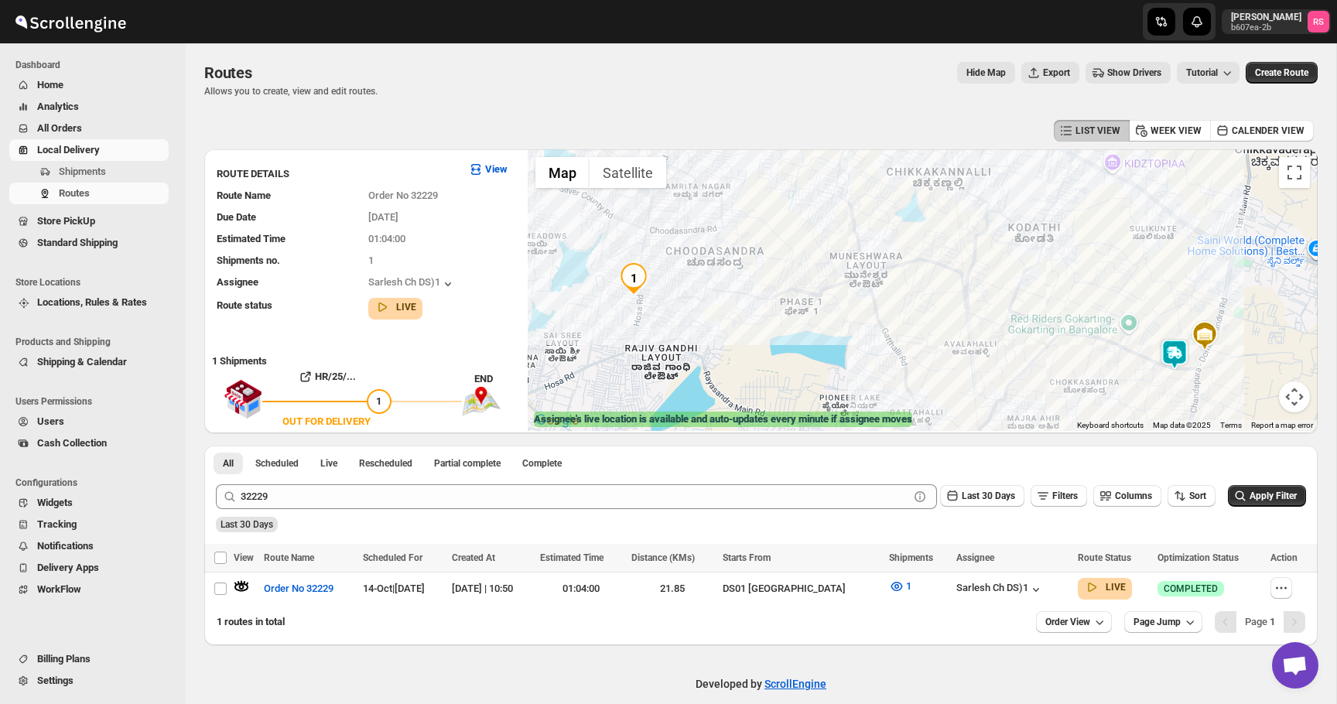
click at [1183, 342] on img at bounding box center [1174, 354] width 31 height 31
click at [1230, 289] on button "Close" at bounding box center [1217, 289] width 37 height 37
click at [1002, 589] on div "Sarlesh Ch DS)1" at bounding box center [999, 589] width 87 height 15
